Goal: Task Accomplishment & Management: Use online tool/utility

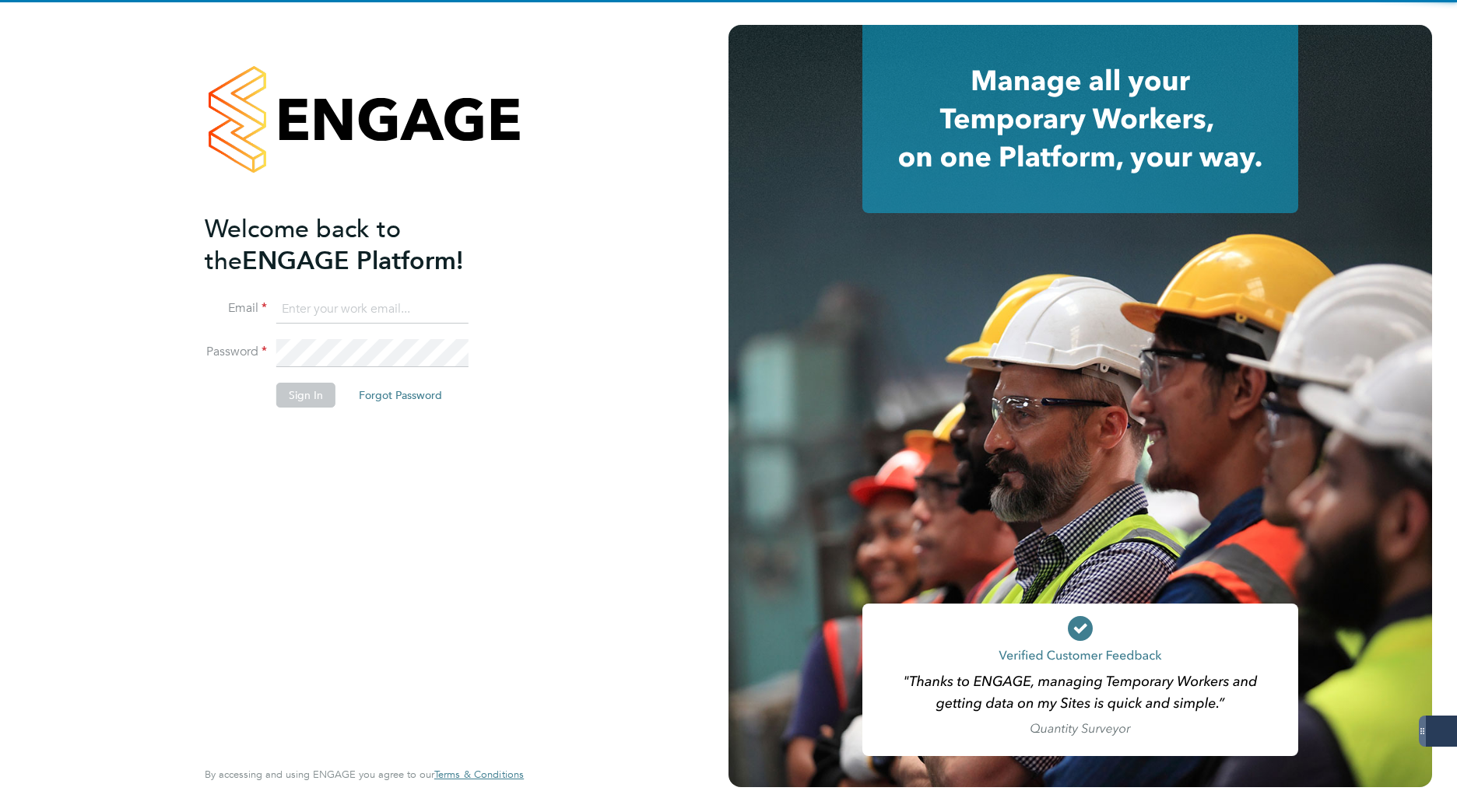
type input "[PERSON_NAME][EMAIL_ADDRESS][DOMAIN_NAME]"
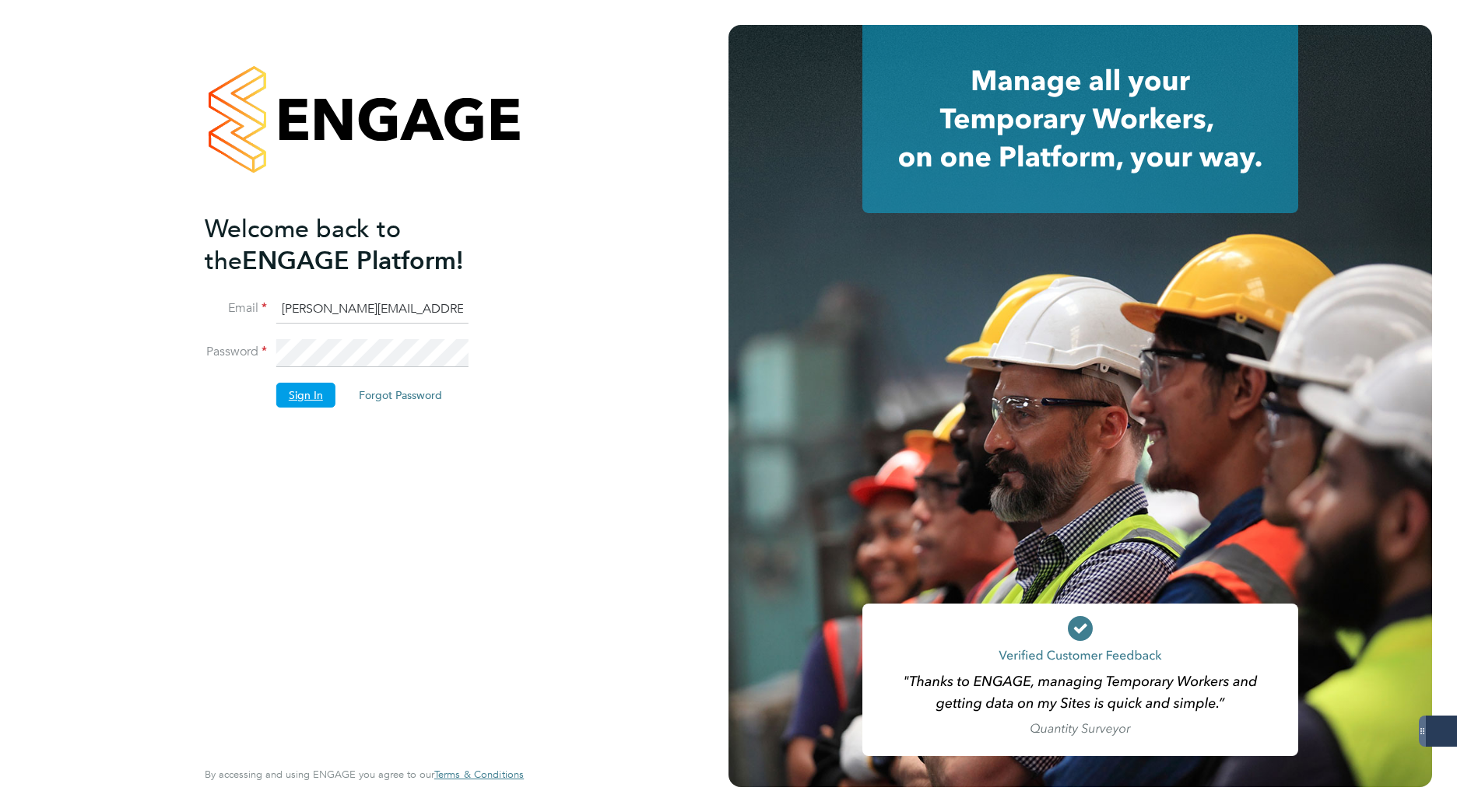
click at [300, 402] on button "Sign In" at bounding box center [306, 394] width 59 height 25
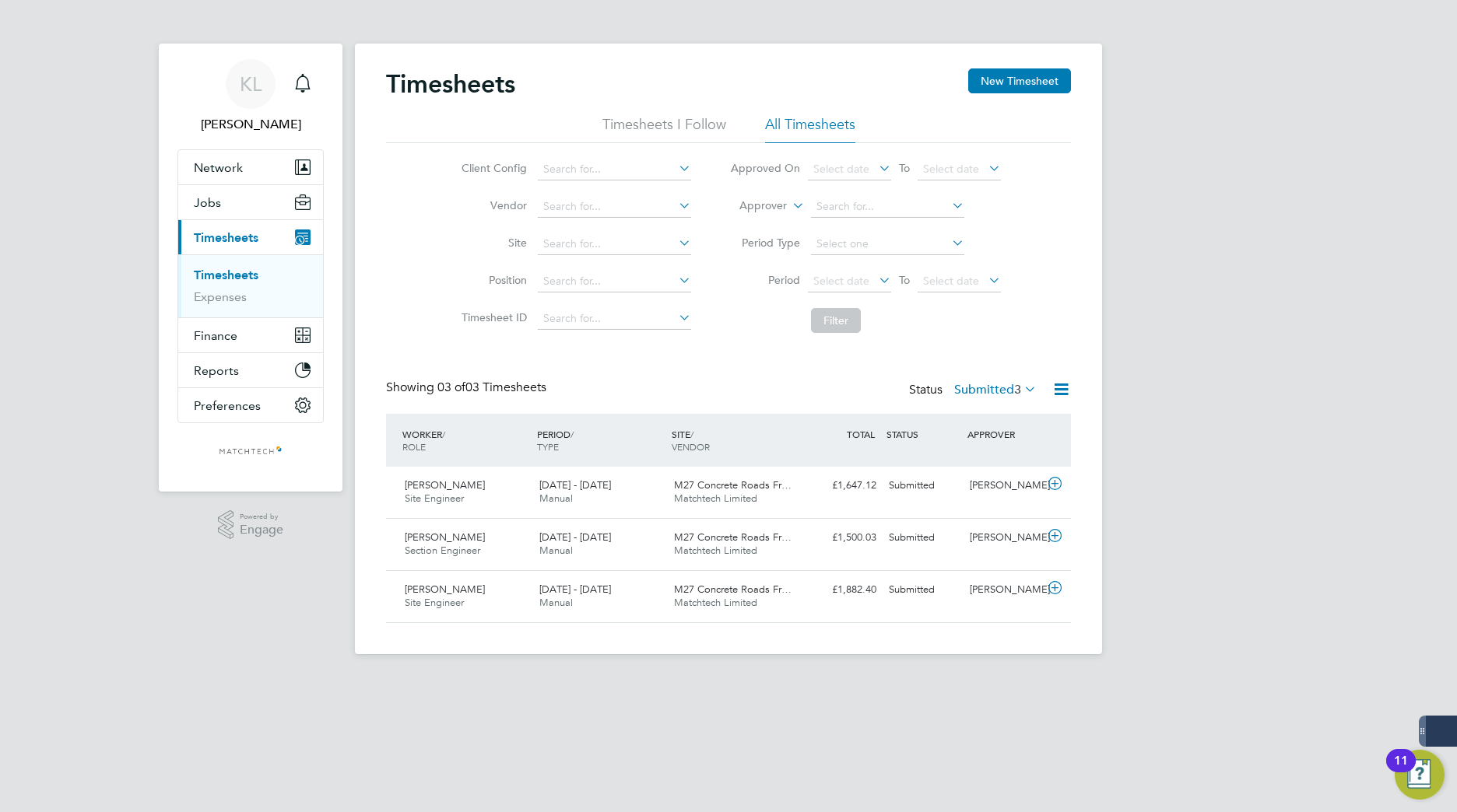
click at [224, 281] on link "Timesheets" at bounding box center [226, 275] width 65 height 15
click at [1060, 396] on icon at bounding box center [1061, 389] width 19 height 19
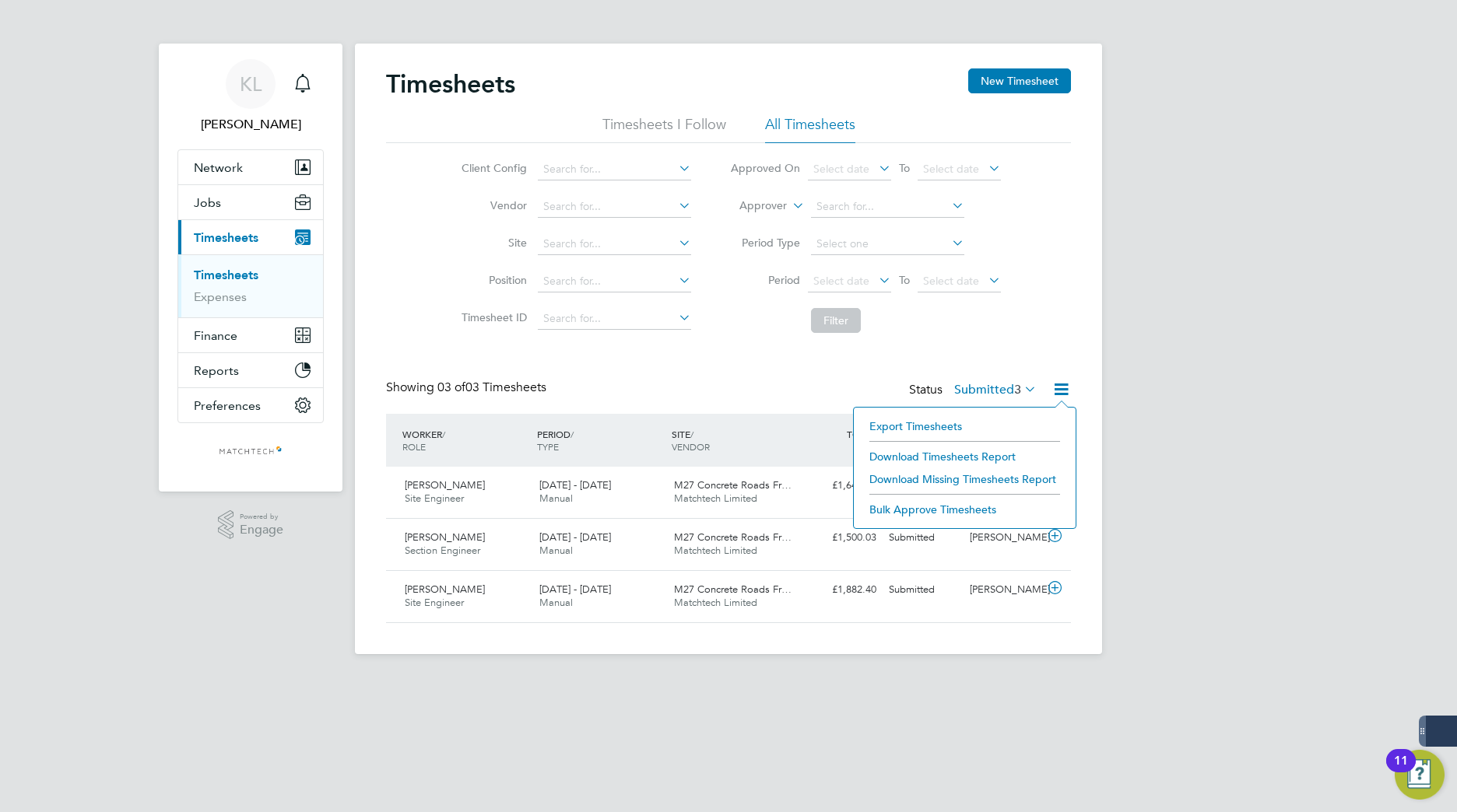
click at [945, 453] on li "Download Timesheets Report" at bounding box center [964, 456] width 206 height 22
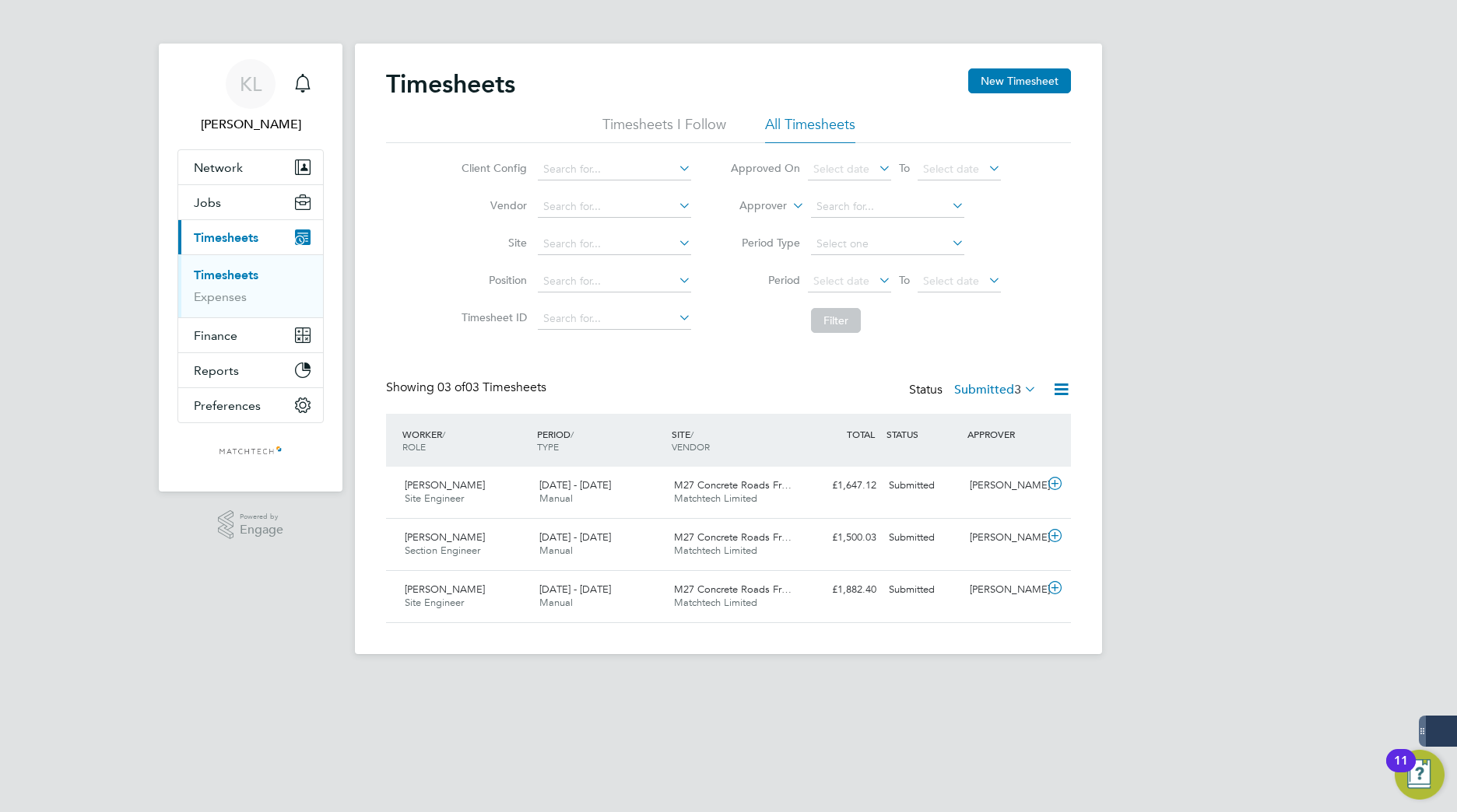
click at [1021, 390] on icon at bounding box center [1021, 388] width 0 height 22
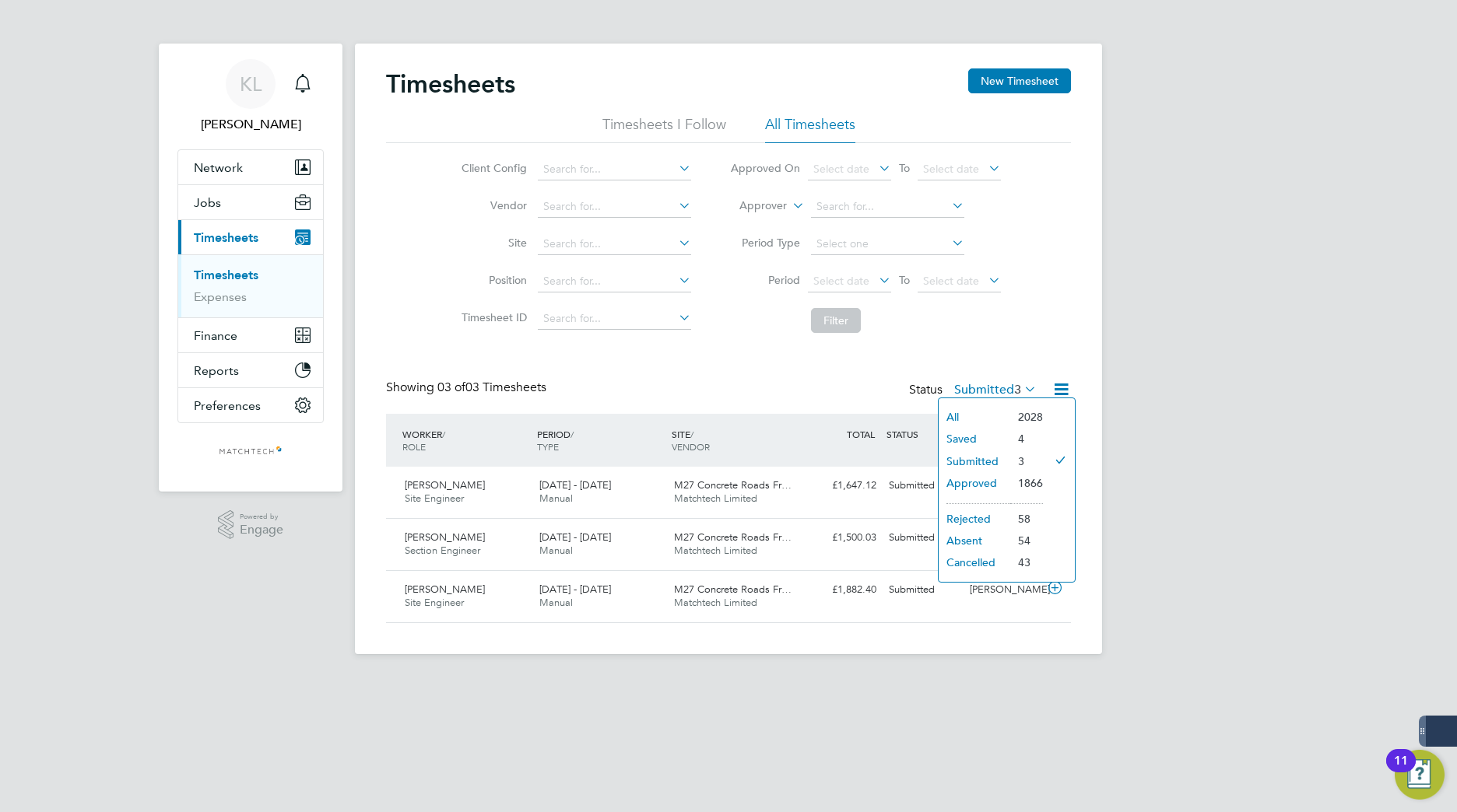
click at [961, 418] on li "All" at bounding box center [975, 417] width 72 height 22
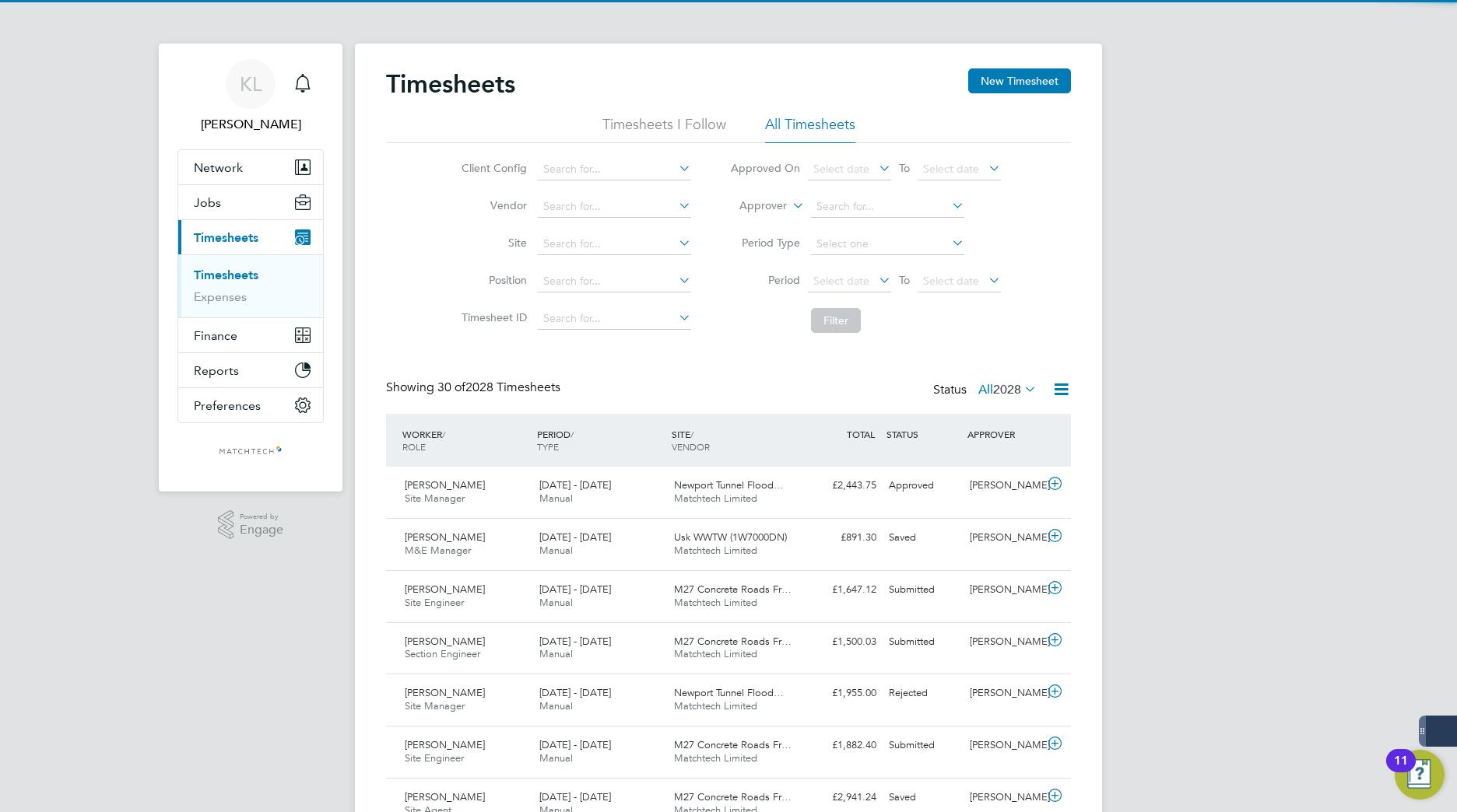
scroll to position [40, 136]
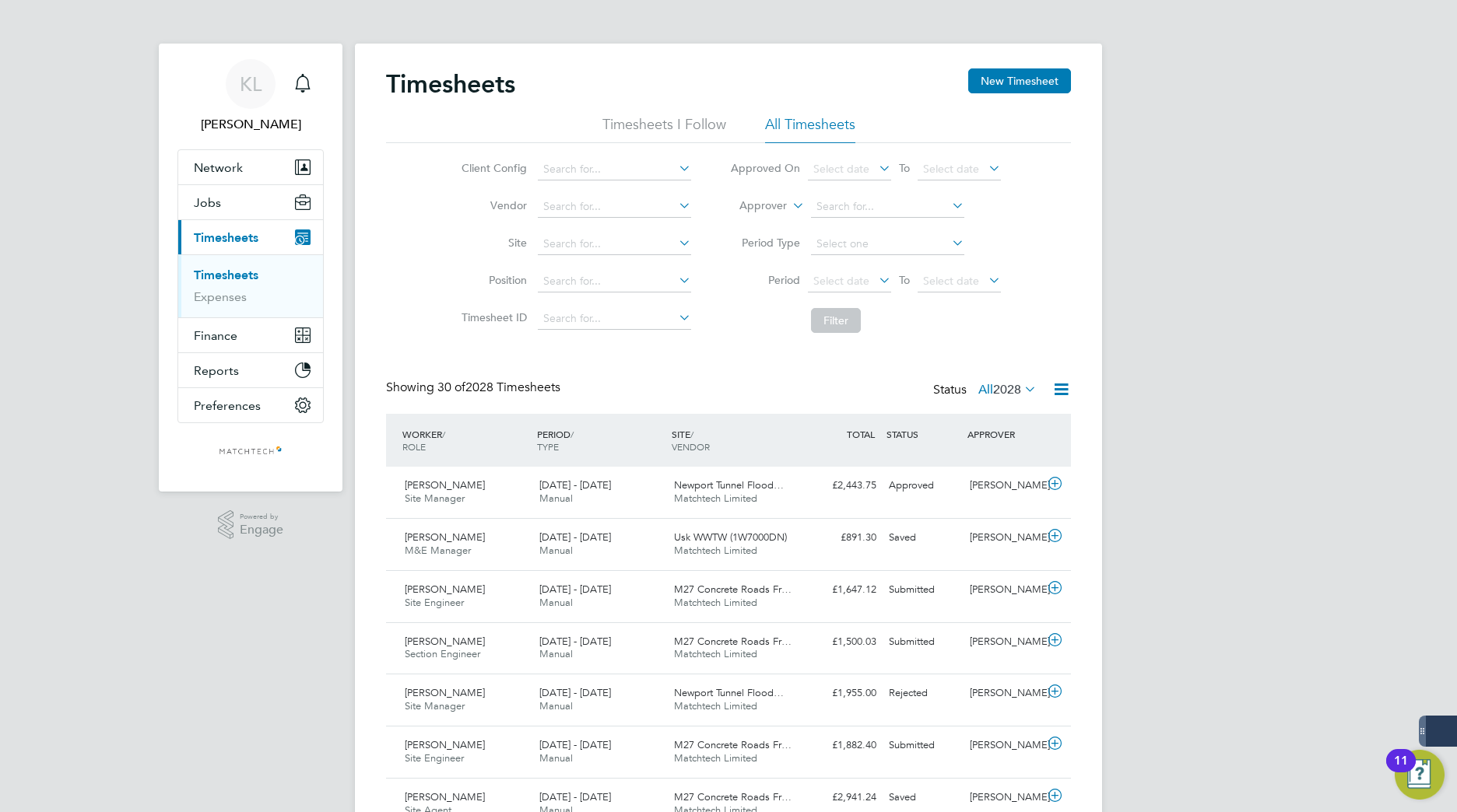
click at [1067, 394] on icon at bounding box center [1061, 389] width 19 height 19
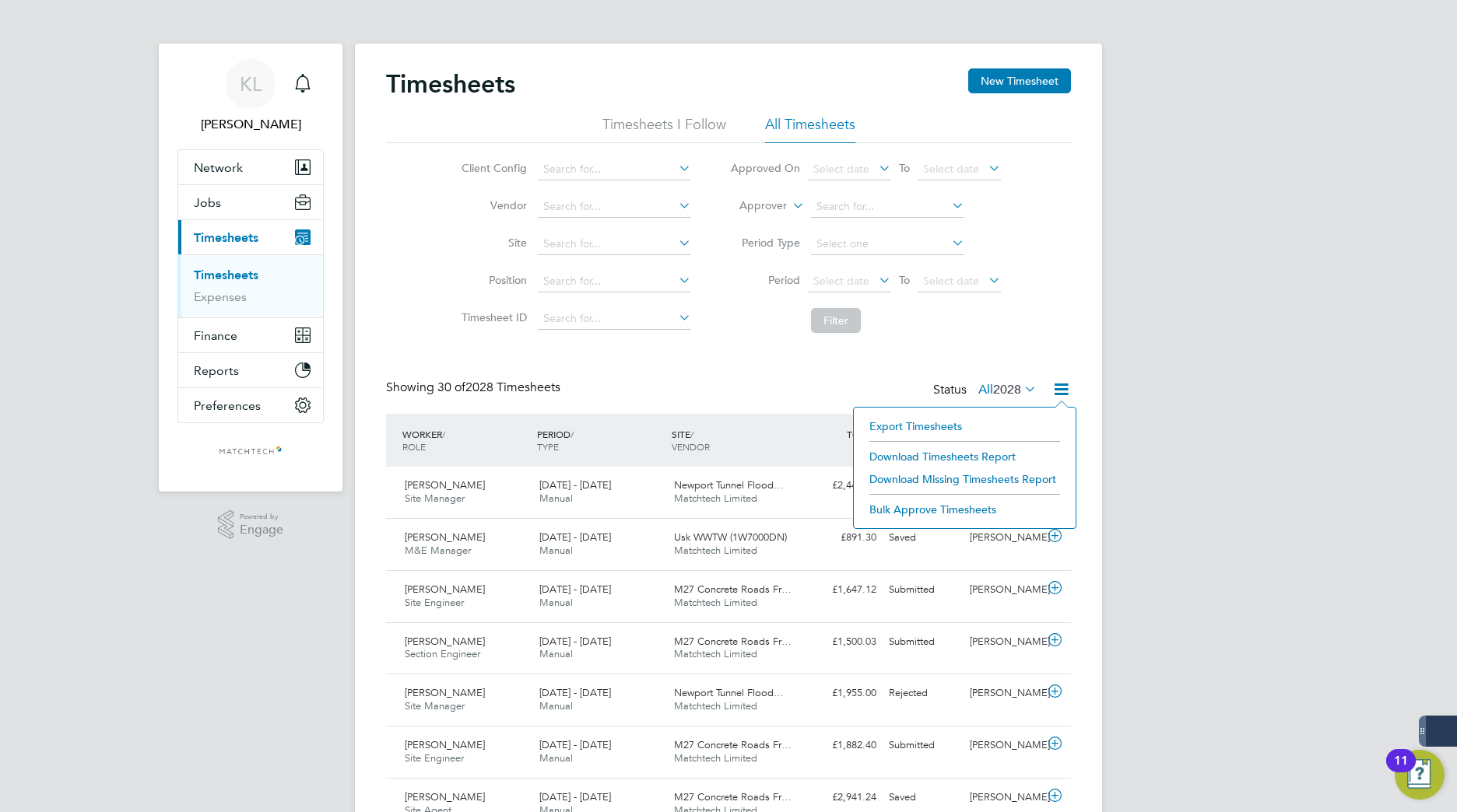
click at [938, 460] on li "Download Timesheets Report" at bounding box center [964, 456] width 206 height 22
